Goal: Find specific fact

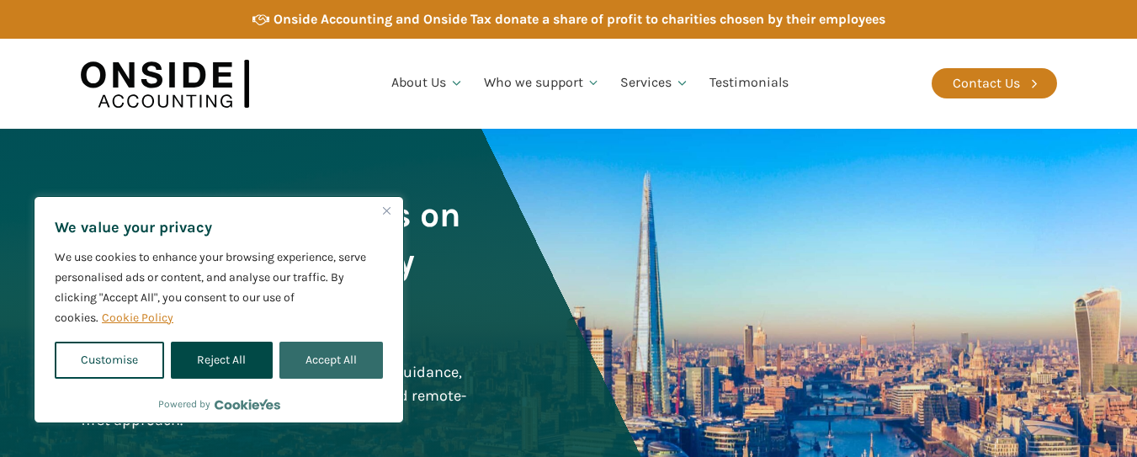
drag, startPoint x: 300, startPoint y: 367, endPoint x: 346, endPoint y: 303, distance: 79.0
click at [300, 366] on button "Accept All" at bounding box center [332, 360] width 104 height 37
checkbox input "true"
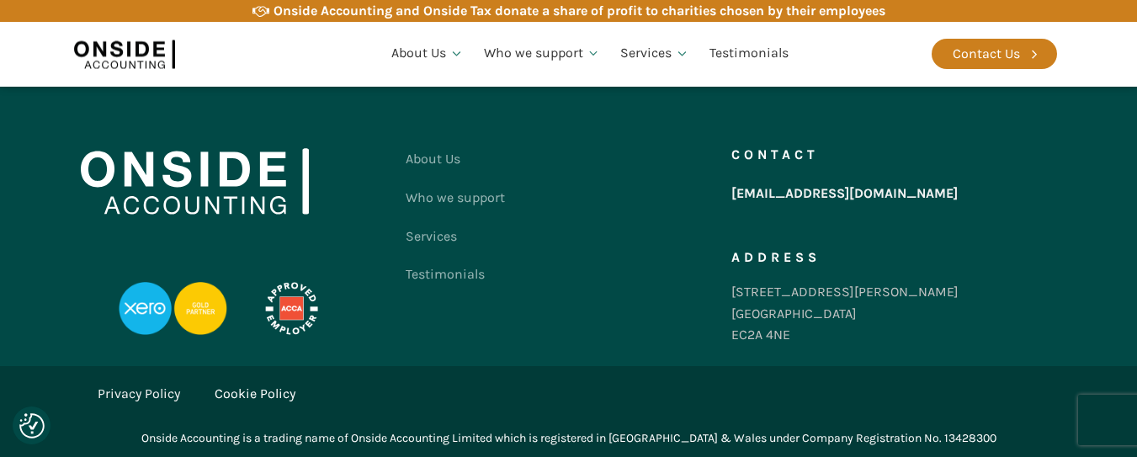
scroll to position [3537, 0]
click at [178, 438] on div "Onside Accounting is a trading name of Onside Accounting Limited which is regis…" at bounding box center [568, 438] width 855 height 19
drag, startPoint x: 178, startPoint y: 438, endPoint x: 236, endPoint y: 436, distance: 58.1
click at [236, 436] on div "Onside Accounting is a trading name of Onside Accounting Limited which is regis…" at bounding box center [568, 438] width 855 height 19
copy div "Onside Accounting"
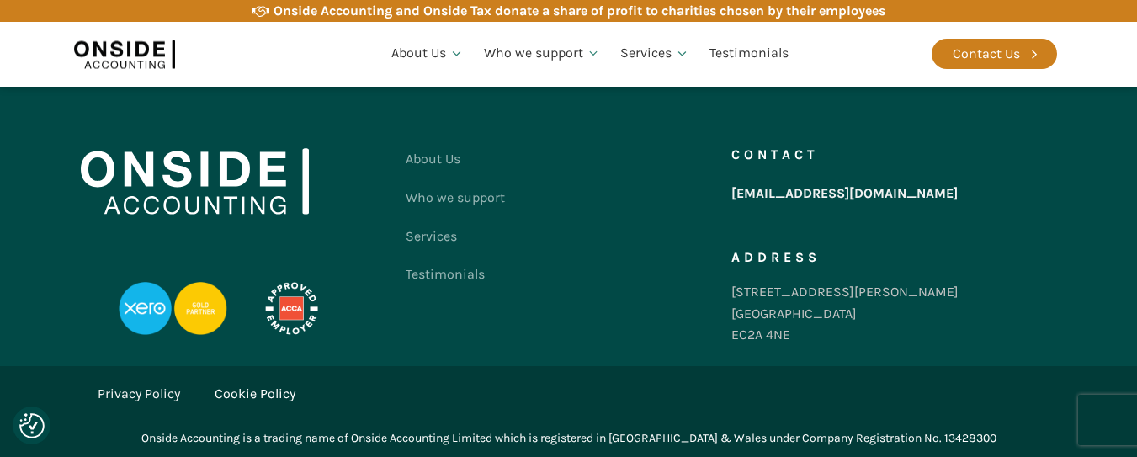
click at [389, 439] on div "Onside Accounting is a trading name of Onside Accounting Limited which is regis…" at bounding box center [568, 438] width 855 height 19
drag, startPoint x: 389, startPoint y: 439, endPoint x: 493, endPoint y: 437, distance: 104.4
click at [493, 437] on div "Onside Accounting is a trading name of Onside Accounting Limited which is regis…" at bounding box center [568, 438] width 855 height 19
copy div "Onside Accounting Limited"
click at [748, 312] on div "[STREET_ADDRESS][PERSON_NAME]" at bounding box center [845, 313] width 227 height 65
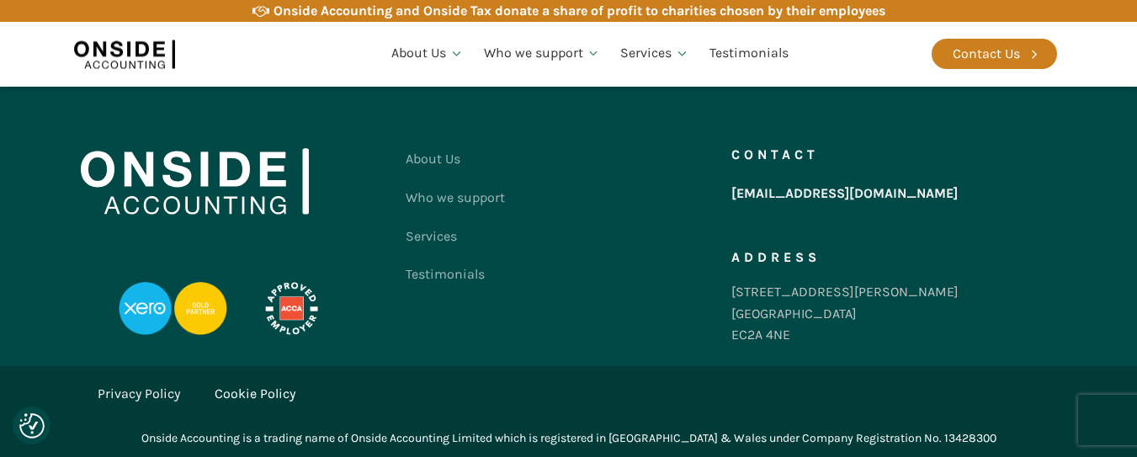
click at [748, 312] on div "[STREET_ADDRESS][PERSON_NAME]" at bounding box center [845, 313] width 227 height 65
copy div "[GEOGRAPHIC_DATA]"
